Goal: Task Accomplishment & Management: Manage account settings

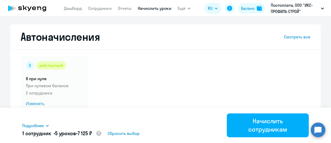
select select "10"
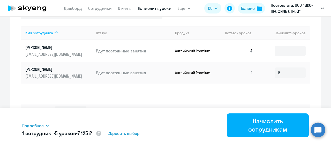
scroll to position [213, 0]
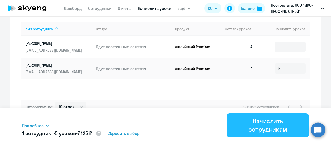
type input "5"
click at [265, 129] on div "Начислить сотрудникам" at bounding box center [268, 124] width 68 height 17
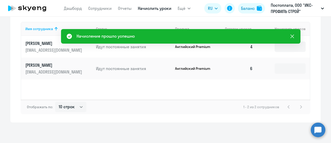
click at [292, 36] on icon at bounding box center [293, 36] width 4 height 4
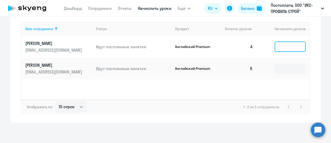
click at [289, 47] on input at bounding box center [290, 46] width 31 height 10
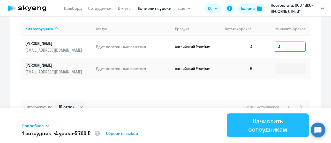
type input "4"
click at [273, 124] on div "Начислить сотрудникам" at bounding box center [268, 124] width 68 height 17
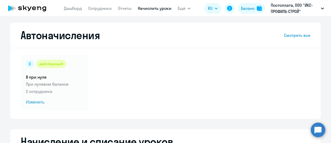
scroll to position [0, 0]
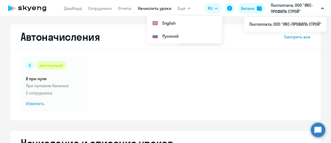
click at [34, 7] on icon at bounding box center [34, 8] width 4 height 4
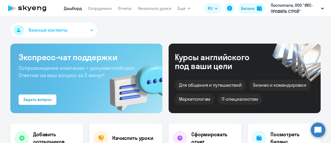
select select "30"
click at [34, 10] on icon at bounding box center [27, 8] width 46 height 13
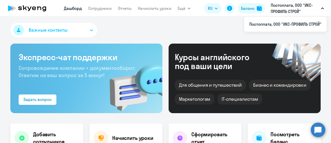
click at [84, 28] on button "Важные контакты" at bounding box center [53, 30] width 87 height 14
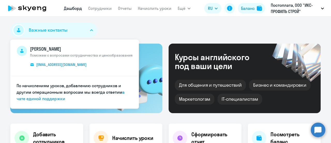
click at [121, 30] on div "Важные контакты [PERSON_NAME] Поможем с вопросами сотрудничества и ценообразова…" at bounding box center [165, 31] width 311 height 17
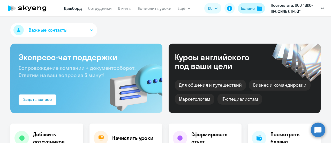
click at [253, 9] on div "Баланс" at bounding box center [248, 8] width 14 height 6
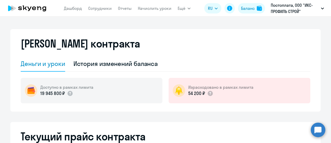
select select "english_adult_not_native_speaker"
